Goal: Task Accomplishment & Management: Use online tool/utility

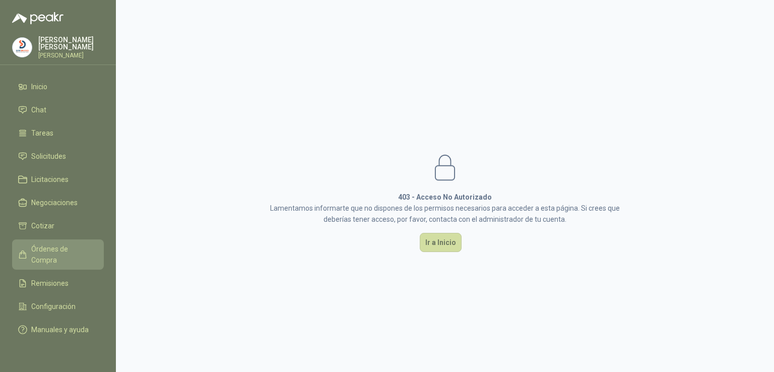
click at [85, 248] on span "Órdenes de Compra" at bounding box center [62, 254] width 63 height 22
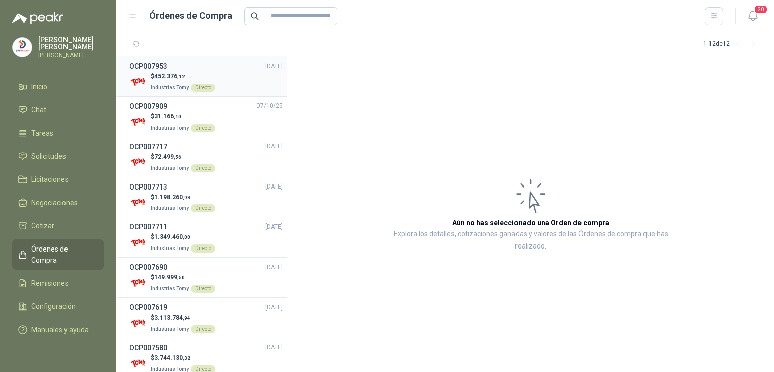
click at [172, 77] on span "452.376 ,12" at bounding box center [169, 76] width 31 height 7
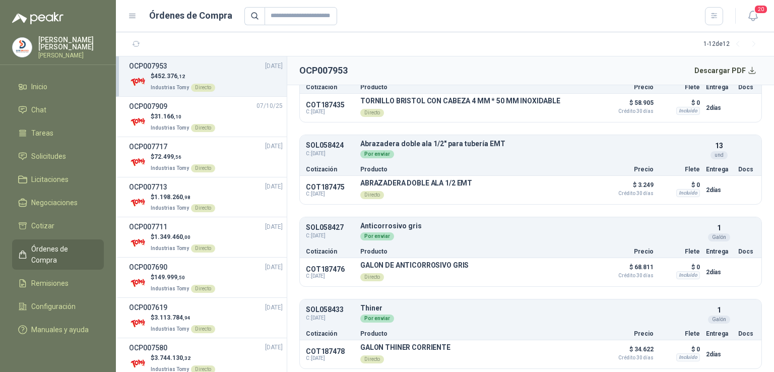
scroll to position [1202, 0]
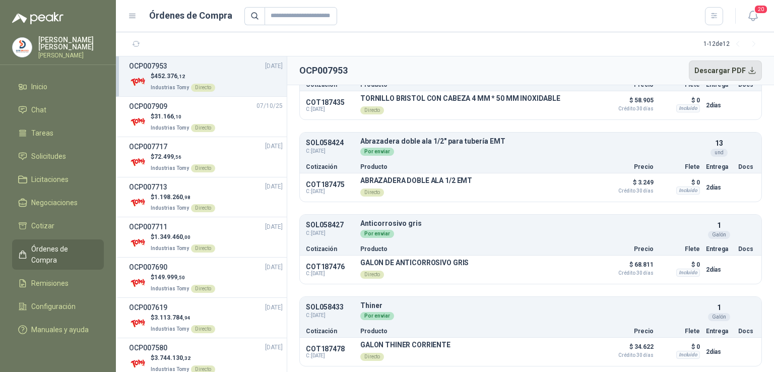
click at [749, 75] on button "Descargar PDF" at bounding box center [726, 70] width 74 height 20
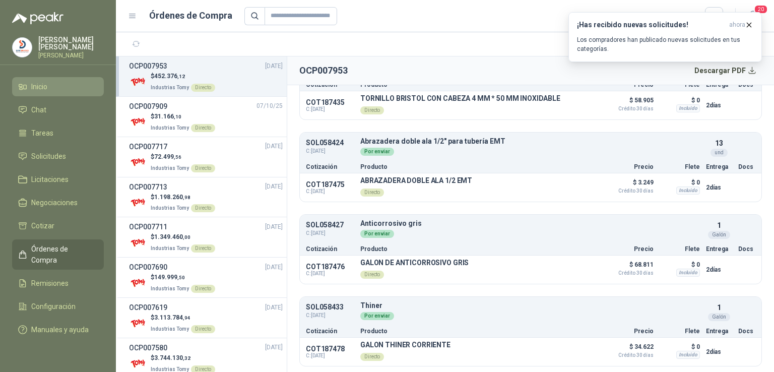
click at [89, 86] on li "Inicio" at bounding box center [58, 86] width 80 height 11
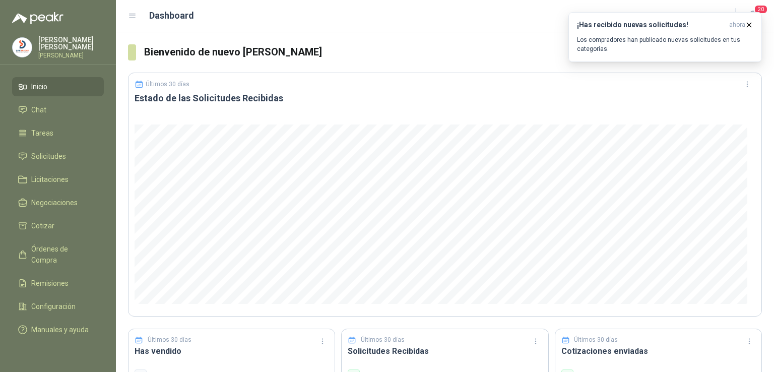
click at [774, 201] on div "Bienvenido de nuevo [PERSON_NAME] Últimos 30 días Estado de las Solicitudes Rec…" at bounding box center [445, 202] width 658 height 340
click at [640, 35] on div "¡Has recibido nuevas solicitudes! ahora Los compradores han publicado nuevas so…" at bounding box center [665, 37] width 176 height 33
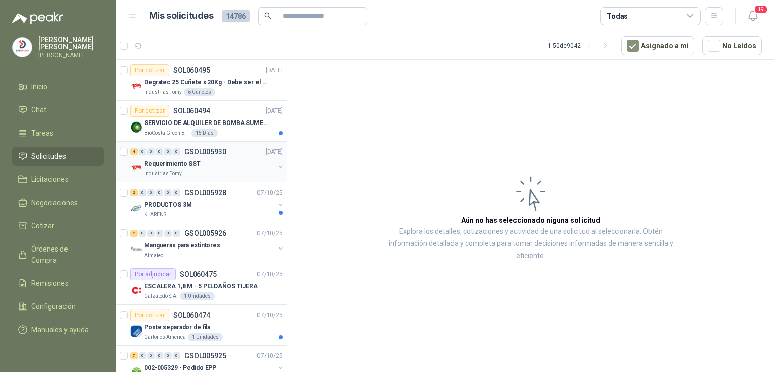
click at [162, 166] on p "Requerimiento SST" at bounding box center [172, 164] width 56 height 10
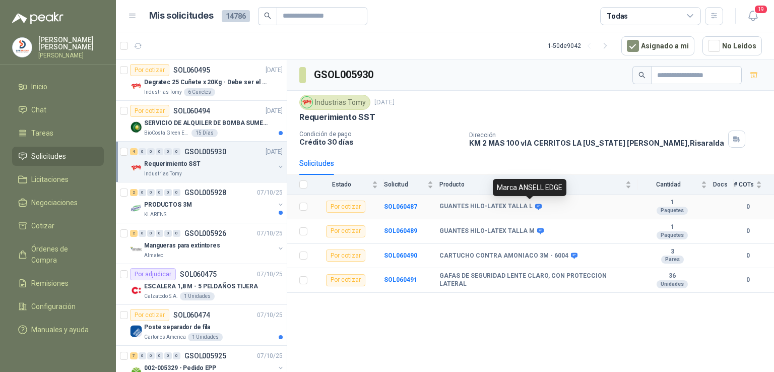
click at [535, 206] on icon at bounding box center [538, 207] width 7 height 6
